Goal: Check status: Check status

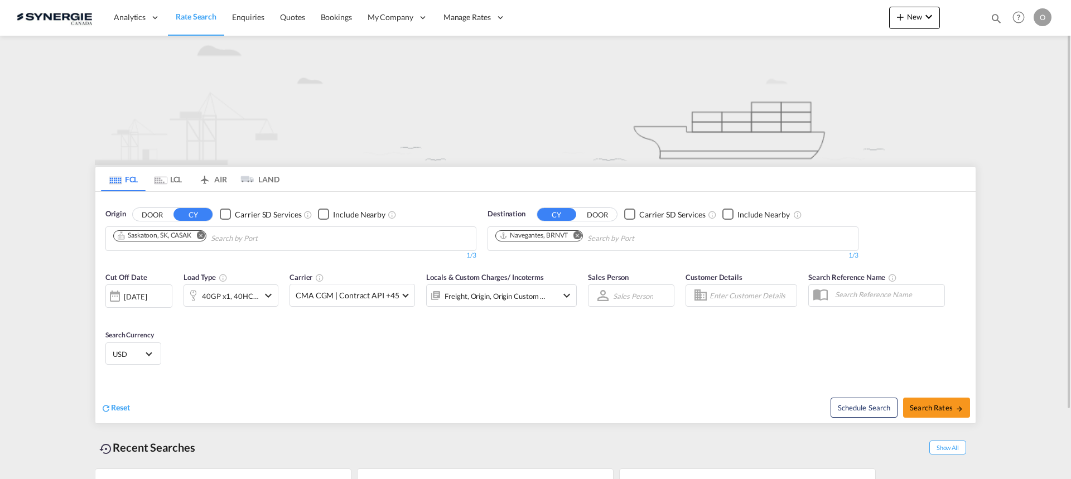
click at [997, 18] on md-icon "icon-magnify" at bounding box center [996, 18] width 12 height 12
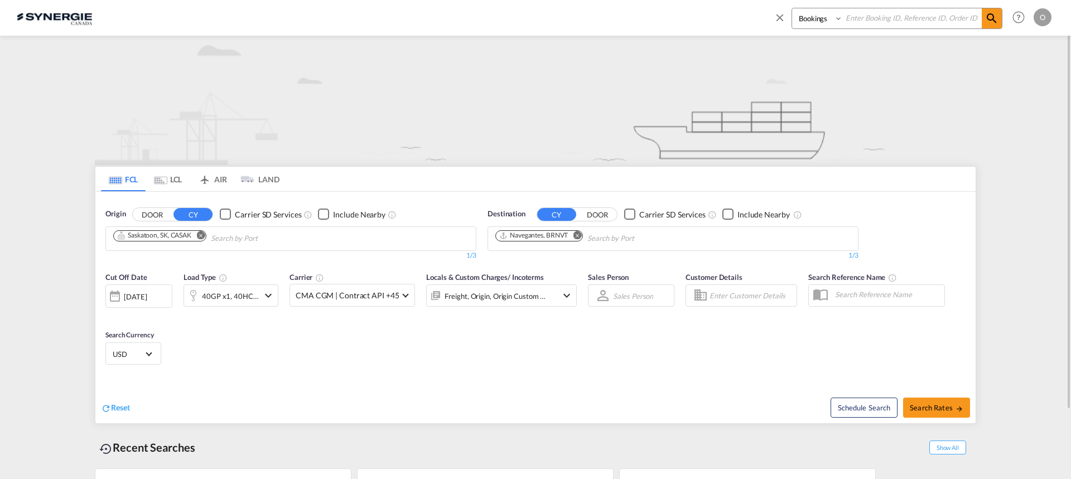
click at [919, 17] on input at bounding box center [912, 18] width 139 height 20
paste input "SYC000014634"
type input "SYC000014634"
click at [822, 15] on select "Bookings Quotes Enquiries" at bounding box center [818, 18] width 53 height 20
select select "Quotes"
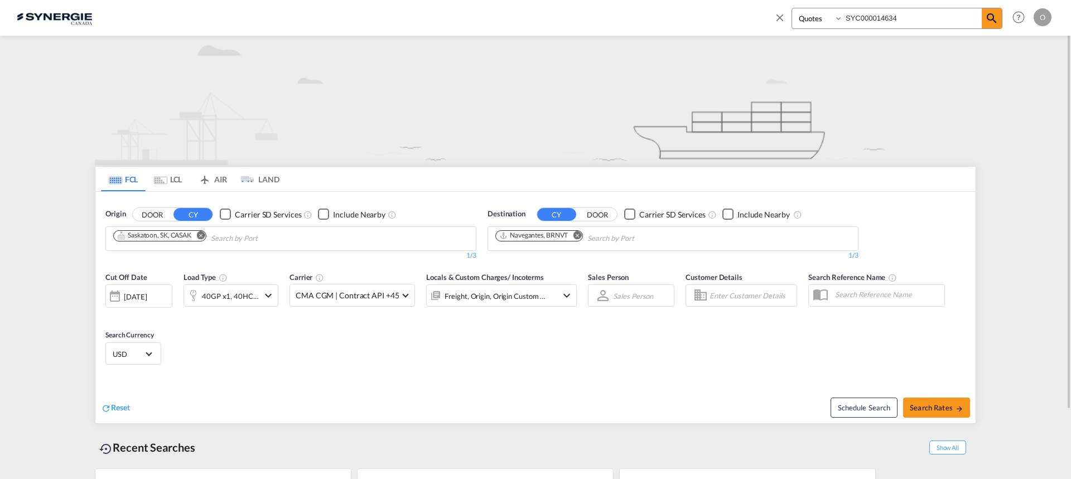
click at [792, 8] on select "Bookings Quotes Enquiries" at bounding box center [818, 18] width 53 height 20
click at [993, 21] on md-icon "icon-magnify" at bounding box center [991, 18] width 13 height 13
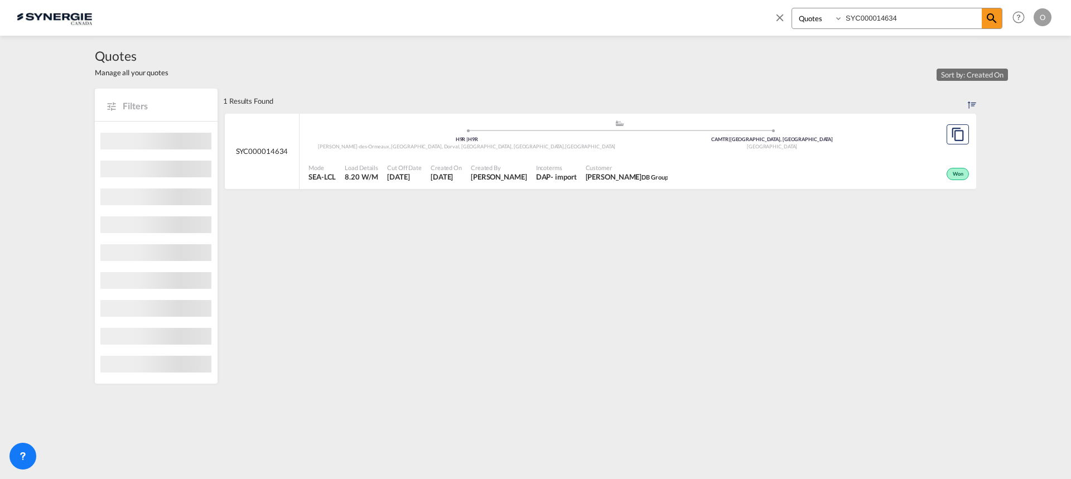
click at [638, 159] on div "Customer [PERSON_NAME] DB Group" at bounding box center [626, 173] width 91 height 28
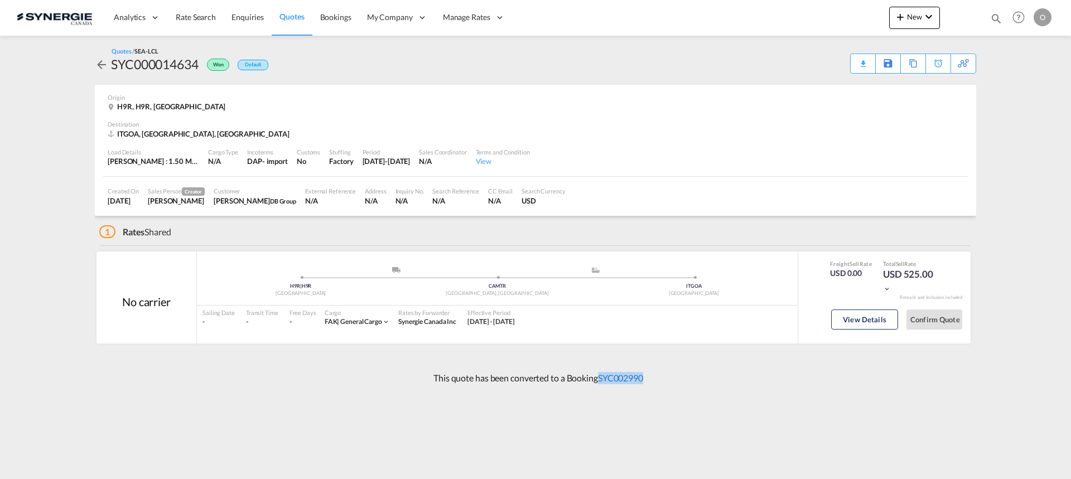
drag, startPoint x: 656, startPoint y: 371, endPoint x: 599, endPoint y: 379, distance: 56.9
click at [599, 379] on div "This quote has been converted to a Booking SYC002990" at bounding box center [535, 378] width 881 height 30
copy link "SYC002990"
click at [617, 383] on link "SYC002990" at bounding box center [620, 377] width 45 height 11
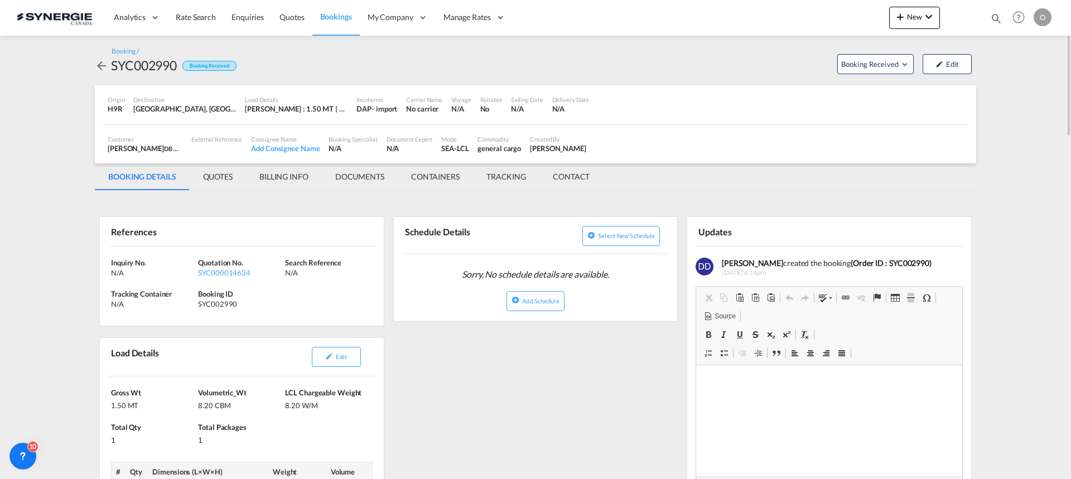
click at [211, 177] on md-tab-item "QUOTES" at bounding box center [218, 176] width 56 height 27
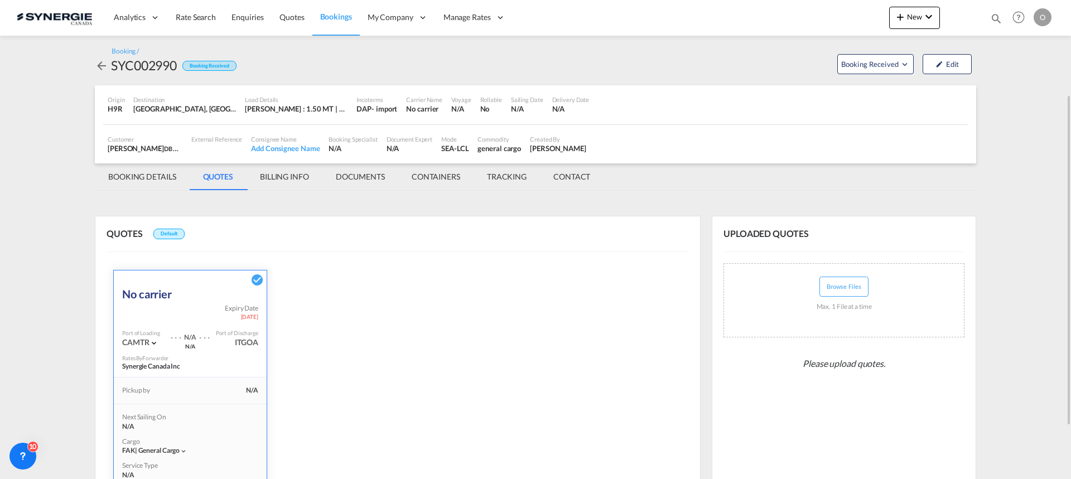
scroll to position [213, 0]
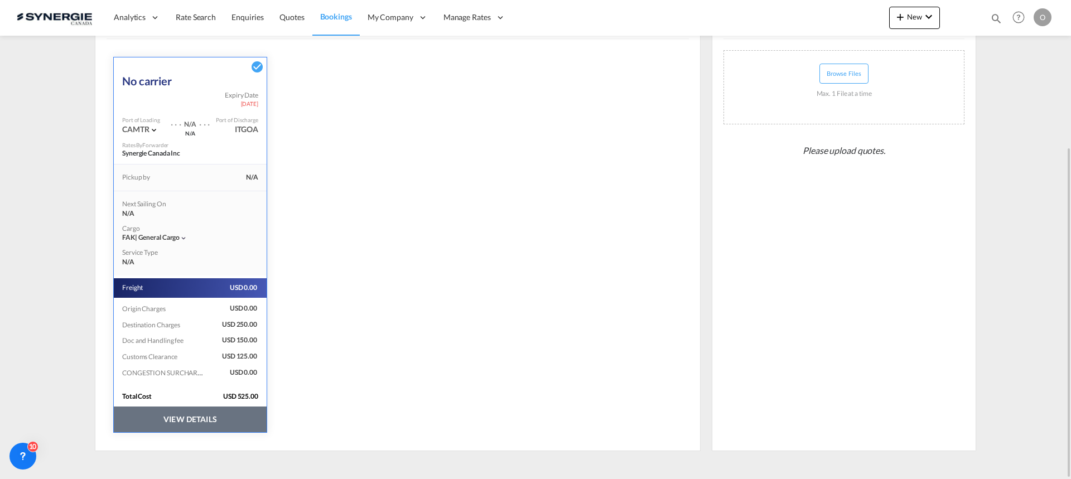
click at [226, 417] on button "VIEW DETAILS" at bounding box center [190, 420] width 153 height 26
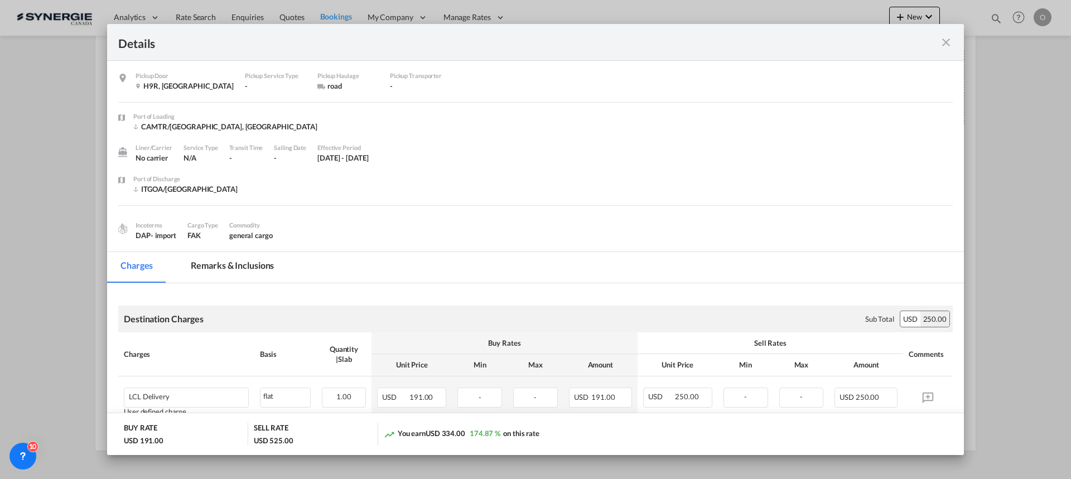
scroll to position [0, 0]
drag, startPoint x: 234, startPoint y: 268, endPoint x: 451, endPoint y: 263, distance: 217.5
click at [234, 268] on md-tab-item "Remarks & Inclusions" at bounding box center [232, 268] width 110 height 31
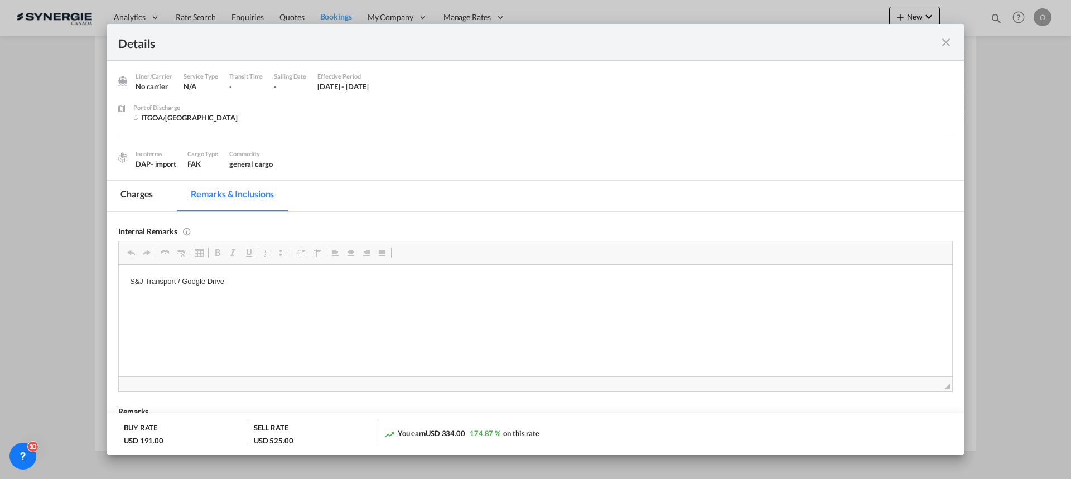
scroll to position [56, 0]
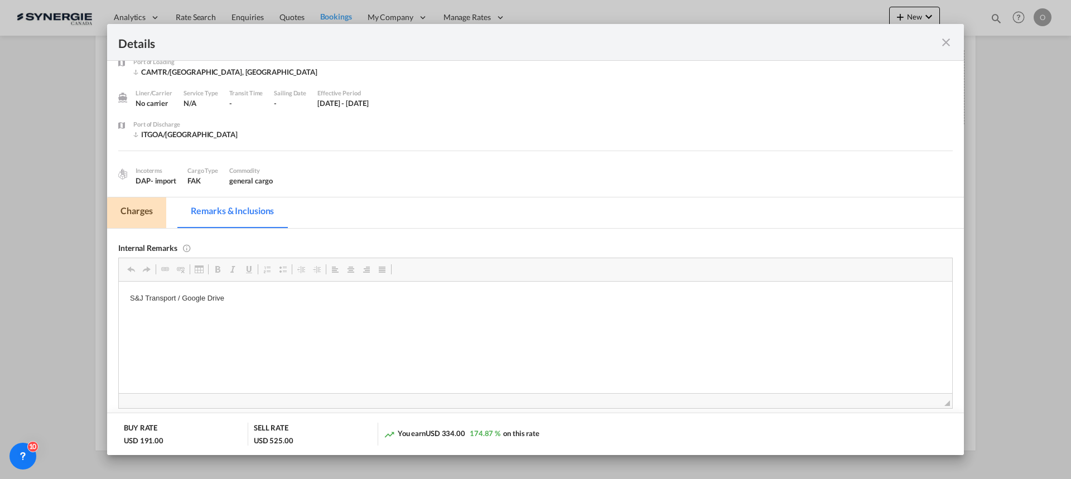
click at [152, 211] on md-tab-item "Charges" at bounding box center [136, 212] width 59 height 31
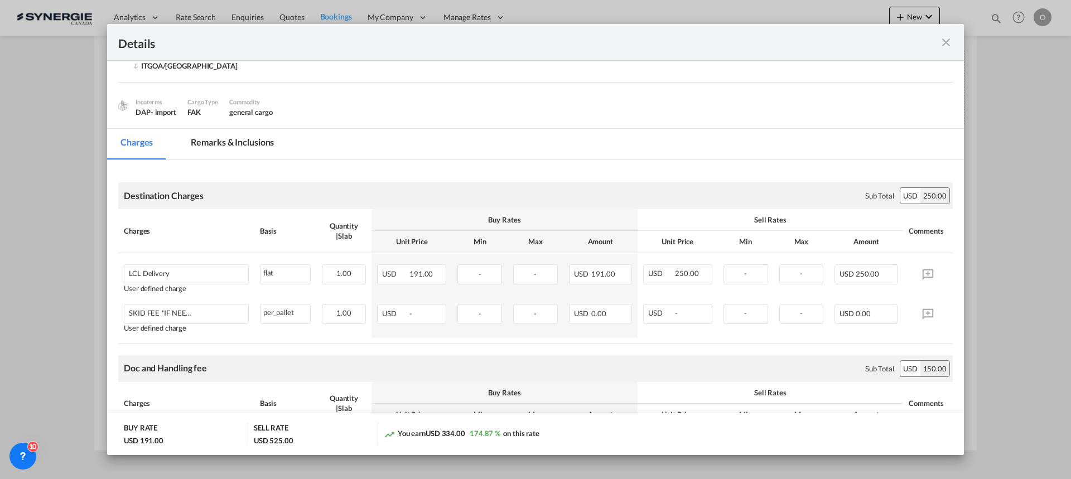
scroll to position [112, 0]
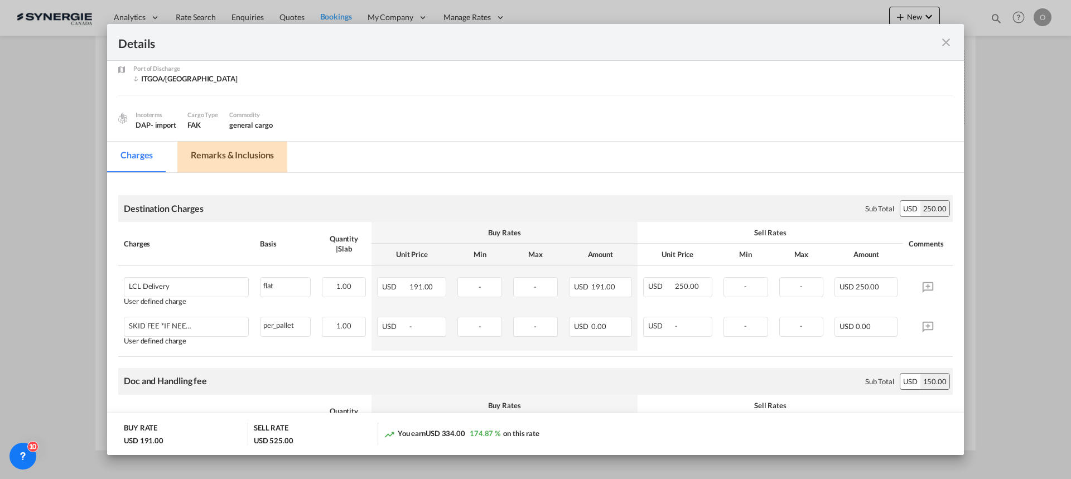
click at [245, 159] on md-tab-item "Remarks & Inclusions" at bounding box center [232, 157] width 110 height 31
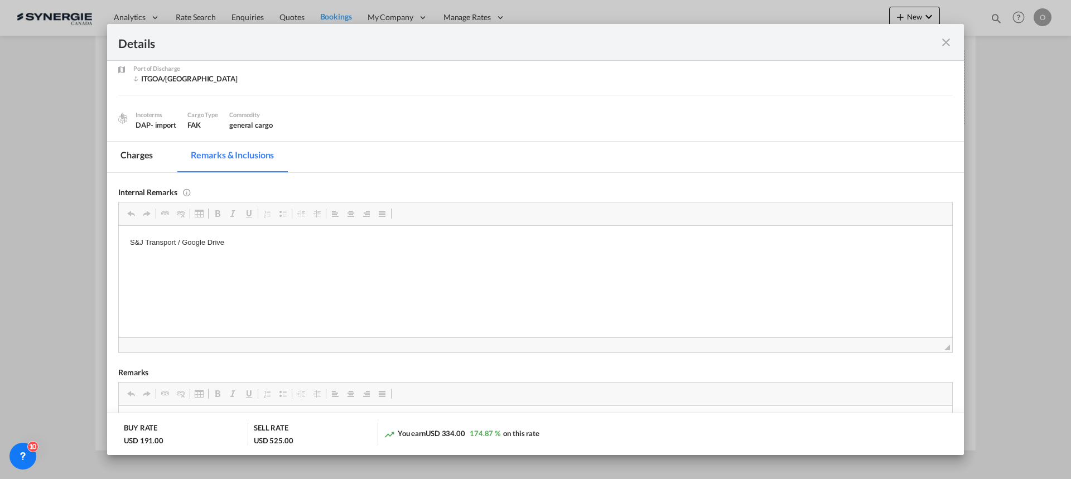
click at [143, 151] on md-tab-item "Charges" at bounding box center [136, 157] width 59 height 31
